Goal: Task Accomplishment & Management: Use online tool/utility

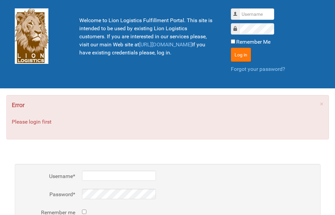
type input "lion"
click at [237, 48] on button "Log in" at bounding box center [241, 55] width 20 height 14
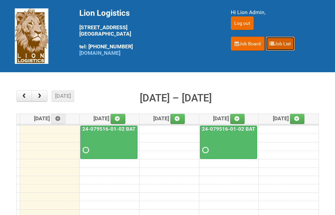
click at [291, 45] on link "Job List" at bounding box center [280, 44] width 29 height 14
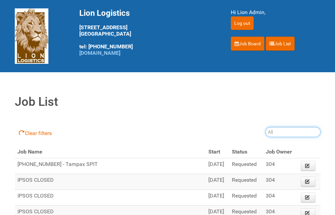
click at [277, 131] on input "search" at bounding box center [293, 132] width 55 height 10
type input "25-048772"
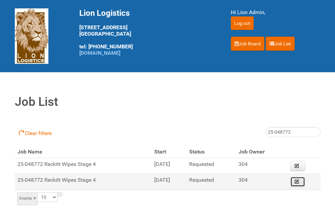
click at [303, 179] on link "Edit" at bounding box center [297, 182] width 15 height 10
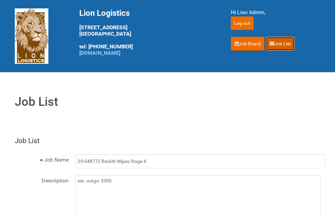
click at [286, 44] on link "Job List" at bounding box center [280, 44] width 29 height 14
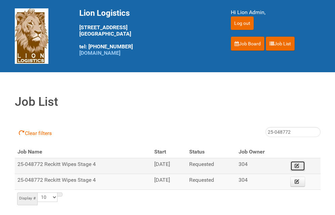
click at [299, 165] on icon at bounding box center [297, 165] width 5 height 5
